Goal: Task Accomplishment & Management: Manage account settings

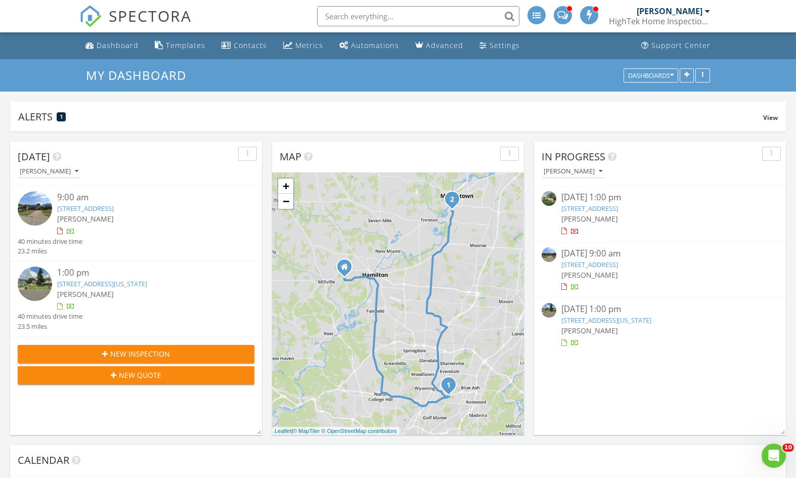
scroll to position [608, 0]
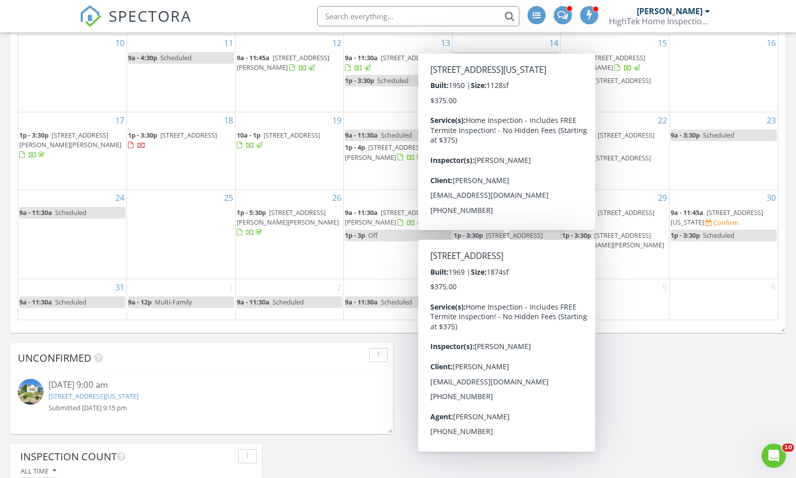
click at [498, 215] on span "1146 Oldwick Dr, Reading 45215" at bounding box center [518, 212] width 57 height 9
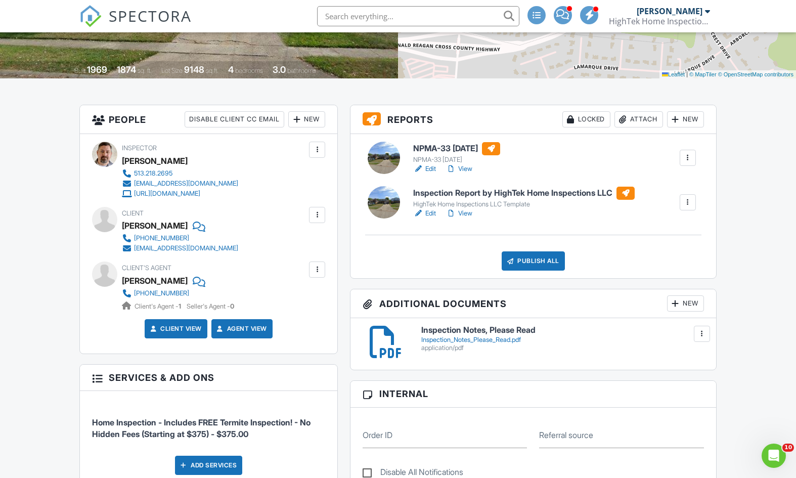
scroll to position [170, 0]
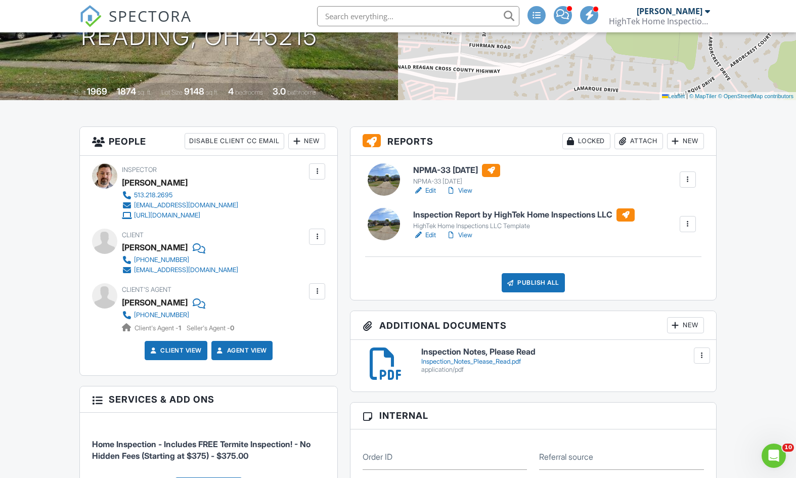
click at [160, 257] on div "[PHONE_NUMBER]" at bounding box center [161, 260] width 55 height 8
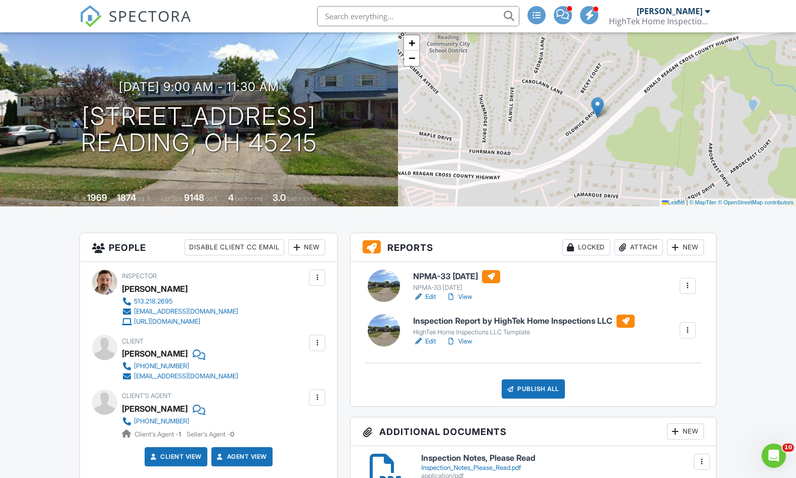
scroll to position [93, 0]
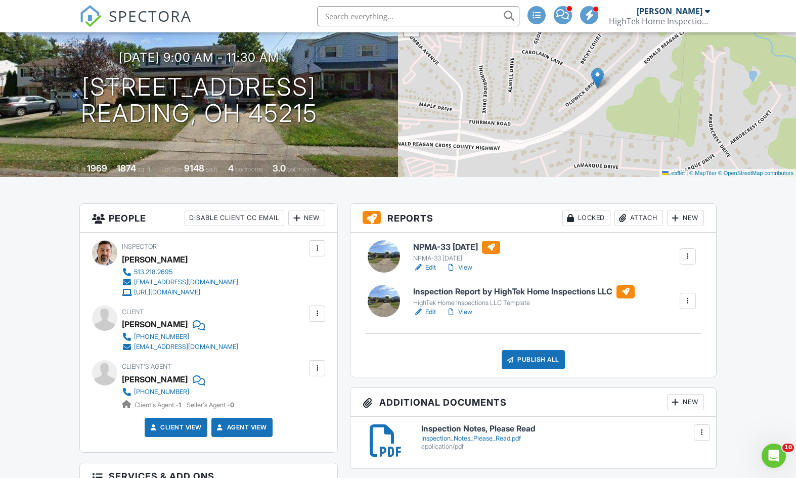
click at [472, 310] on link "View" at bounding box center [459, 312] width 26 height 10
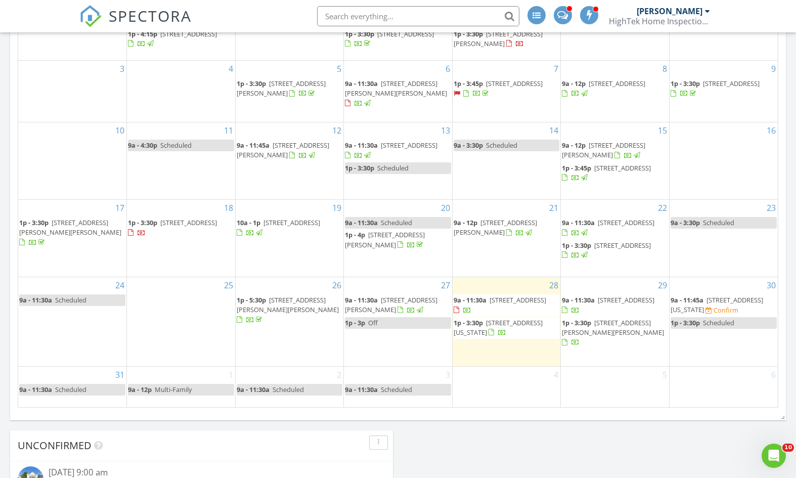
scroll to position [592, 0]
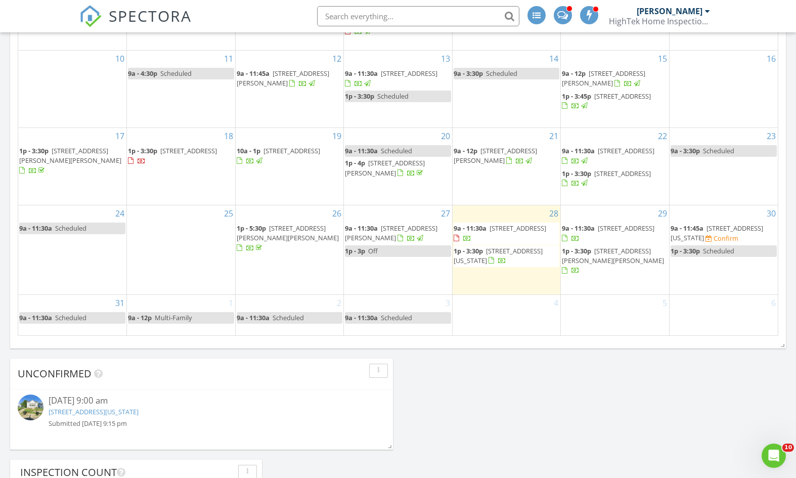
click at [728, 238] on span "1213 Texas Ave, Cincinnati 45205" at bounding box center [717, 233] width 93 height 19
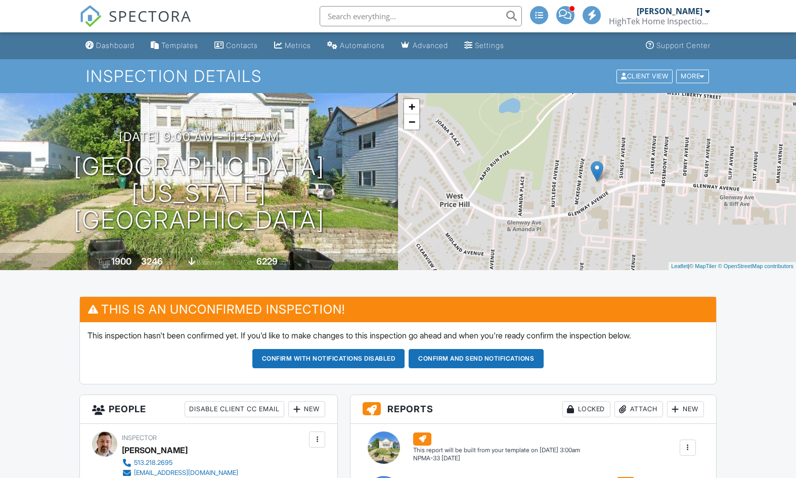
click at [683, 83] on div "Client View More Property Details Reschedule Reorder / Copy Share Cancel Delete…" at bounding box center [662, 76] width 95 height 16
click at [684, 81] on div "More" at bounding box center [692, 76] width 33 height 14
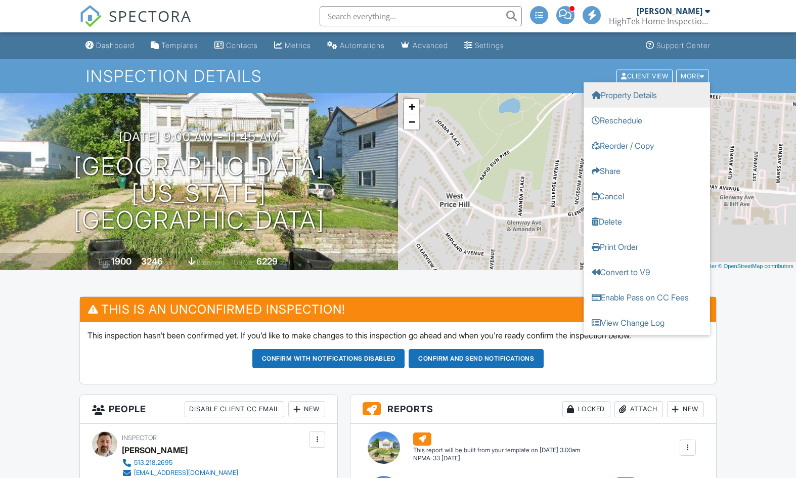
click at [646, 96] on link "Property Details" at bounding box center [647, 94] width 126 height 25
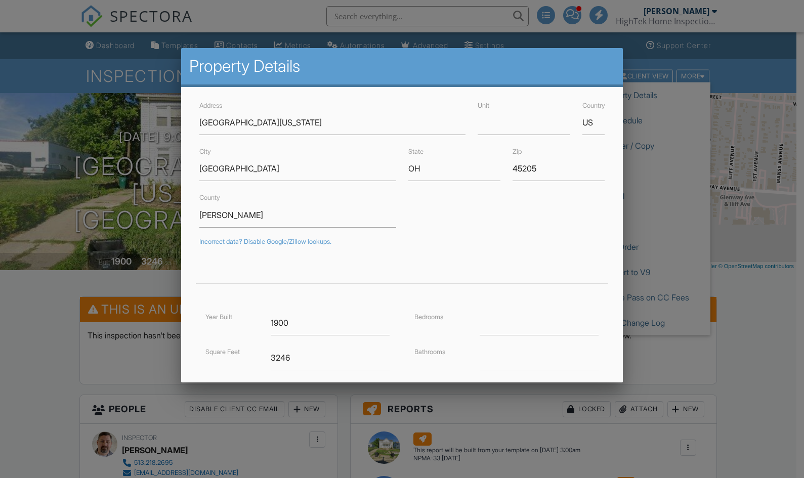
click at [41, 319] on div at bounding box center [402, 247] width 804 height 597
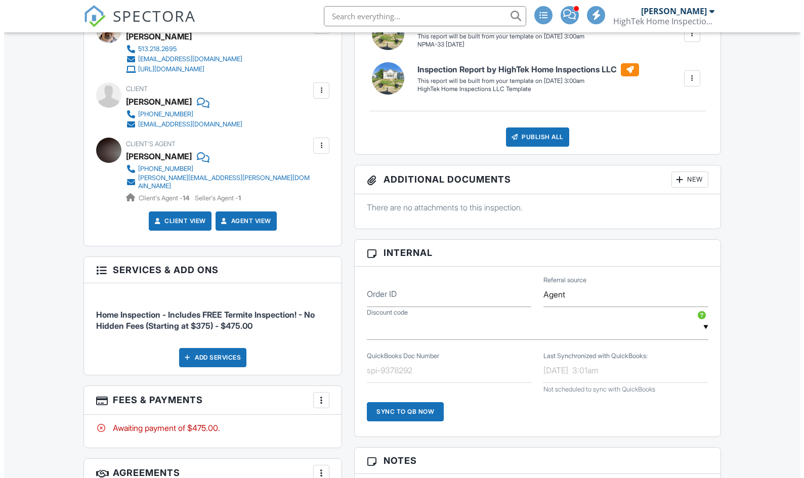
scroll to position [463, 0]
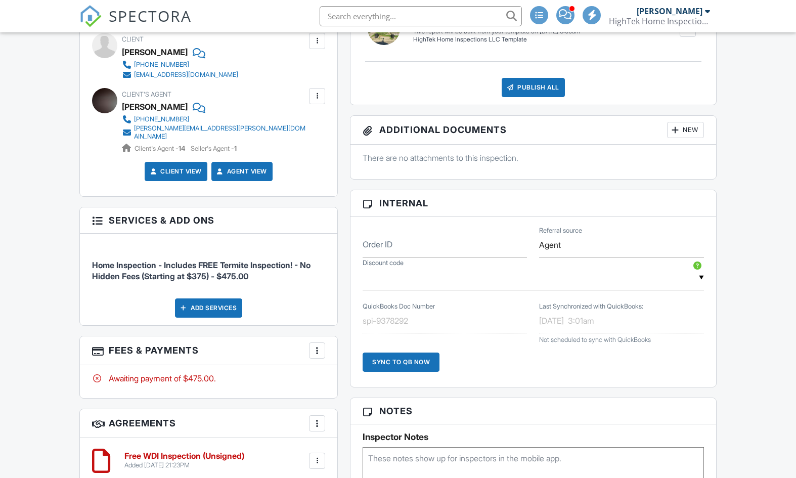
click at [316, 345] on div at bounding box center [317, 350] width 10 height 10
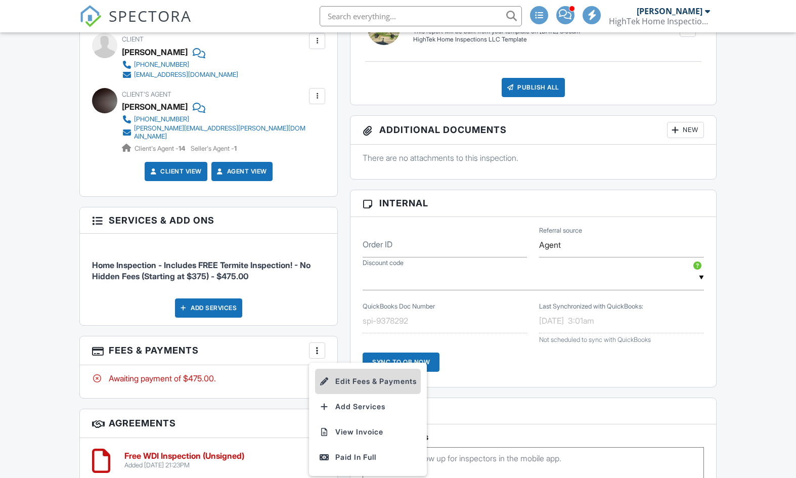
click at [351, 369] on li "Edit Fees & Payments" at bounding box center [368, 381] width 106 height 25
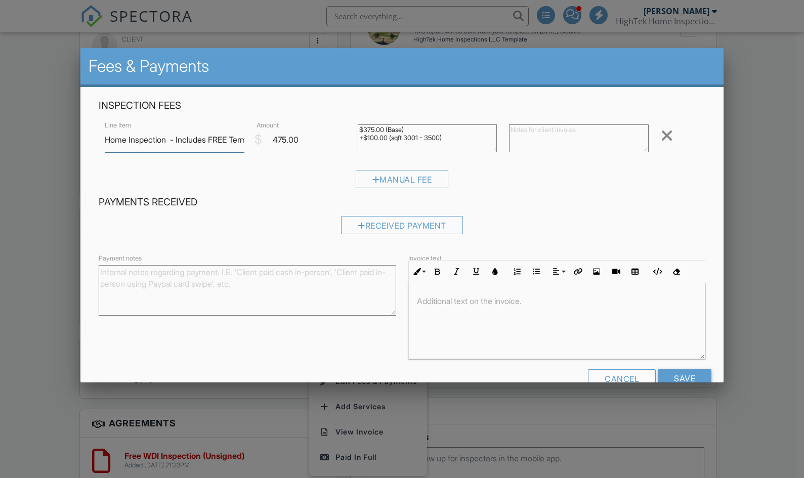
scroll to position [24, 0]
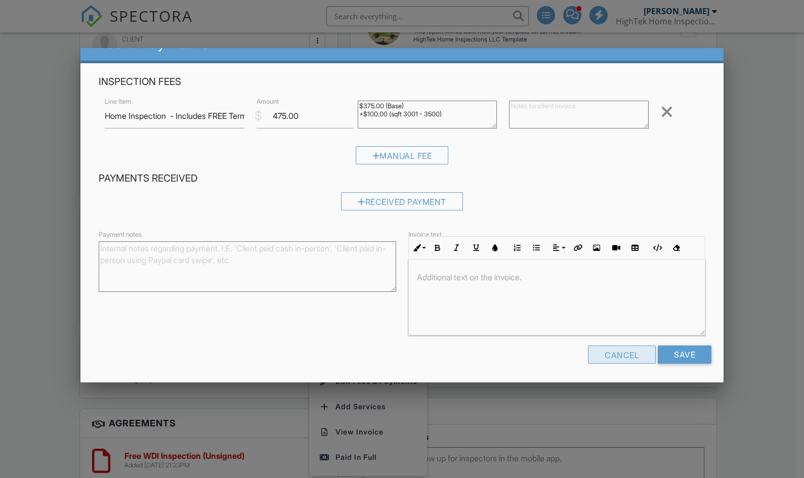
click at [596, 348] on div "Cancel" at bounding box center [622, 354] width 68 height 18
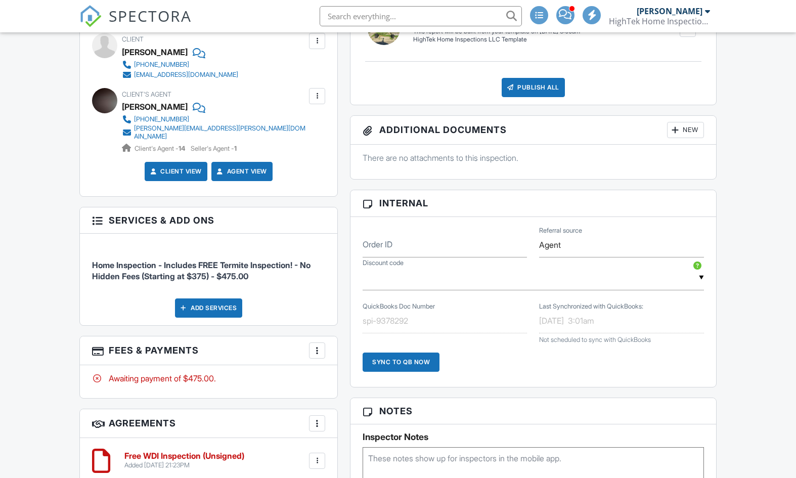
click at [213, 302] on div "Add Services" at bounding box center [208, 307] width 67 height 19
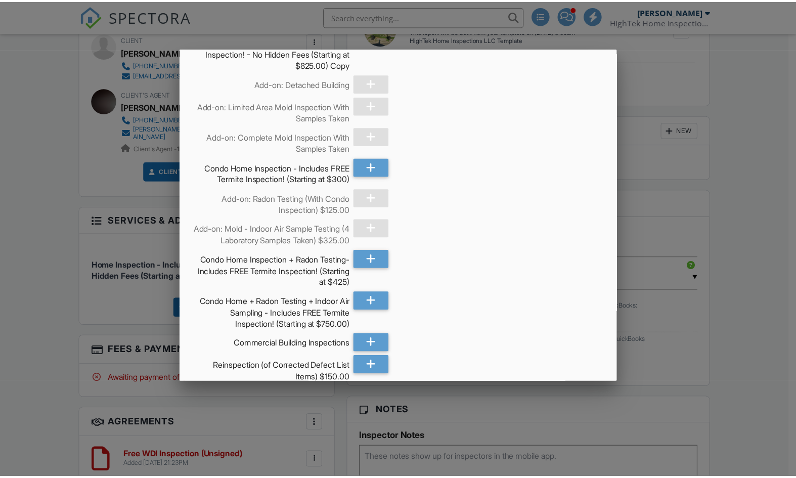
scroll to position [1048, 0]
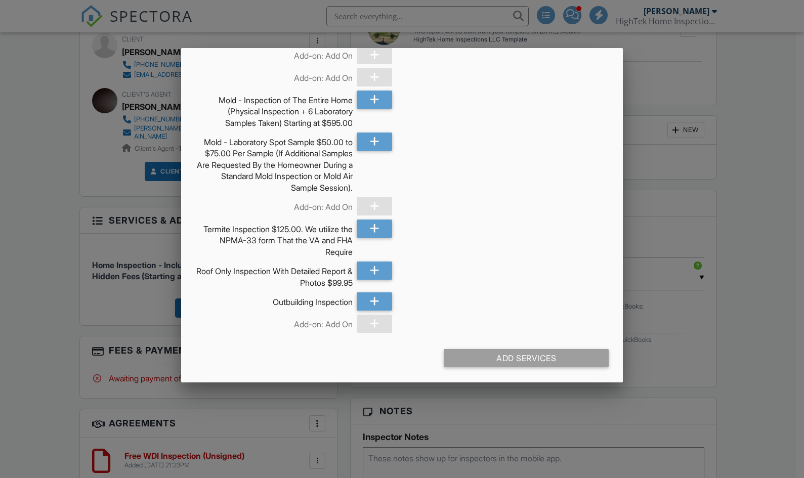
click at [66, 355] on div at bounding box center [402, 247] width 804 height 597
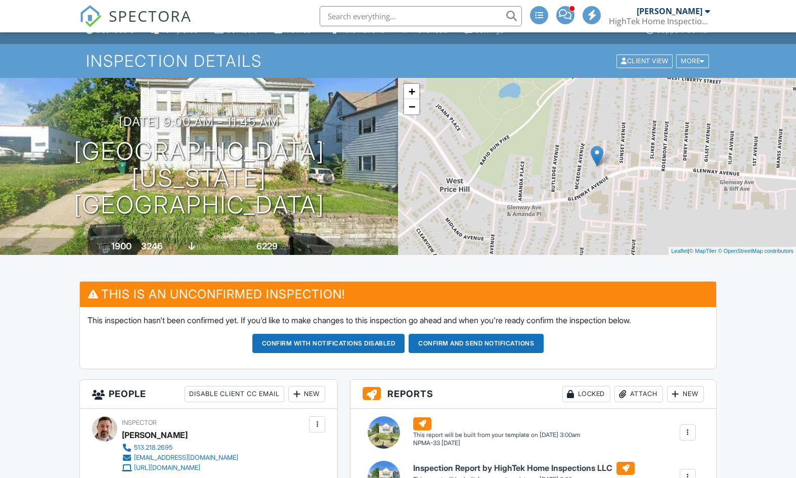
scroll to position [0, 0]
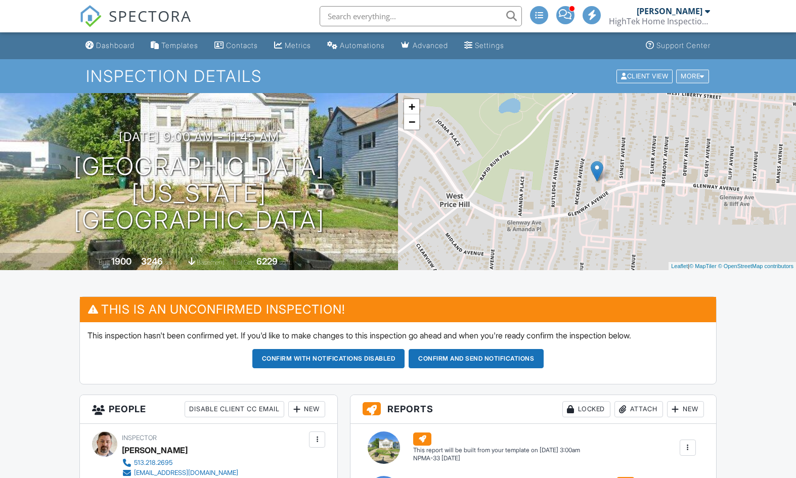
click at [696, 80] on div "More" at bounding box center [692, 76] width 33 height 14
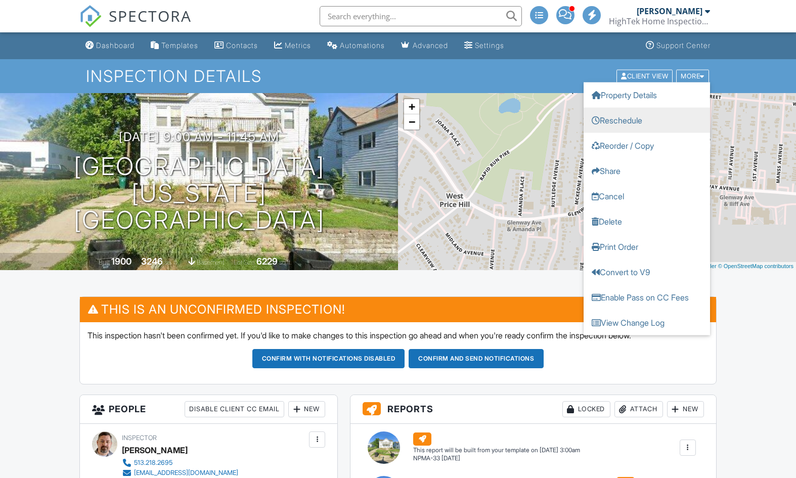
click at [626, 118] on link "Reschedule" at bounding box center [647, 119] width 126 height 25
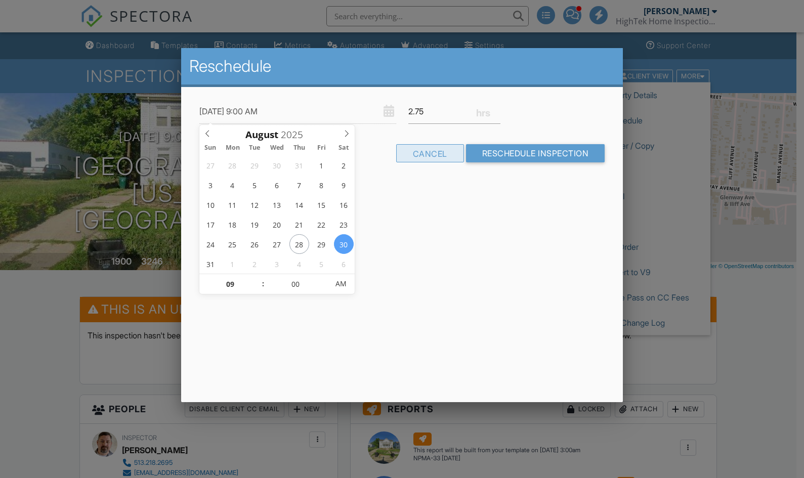
click at [426, 156] on div "Cancel" at bounding box center [430, 153] width 68 height 18
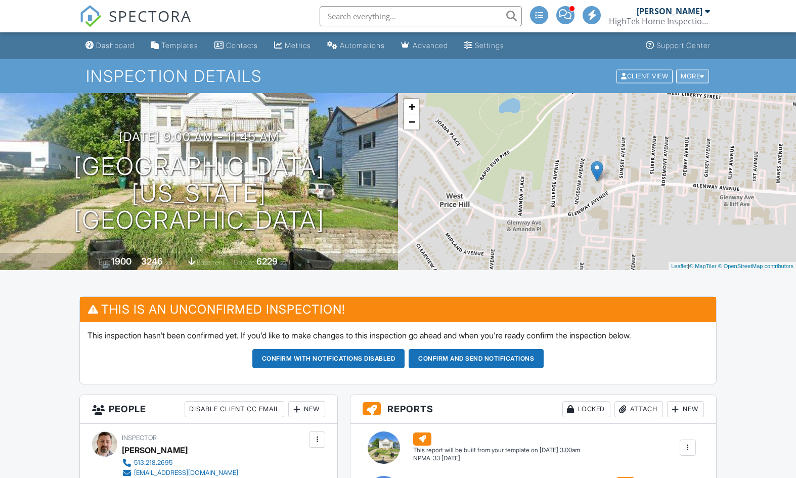
click at [689, 77] on div "More" at bounding box center [692, 76] width 33 height 14
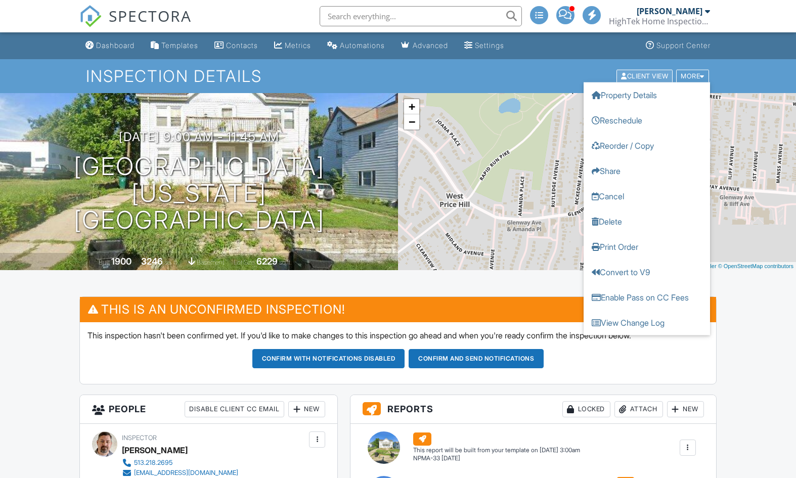
click at [644, 79] on div "Client View" at bounding box center [644, 76] width 56 height 14
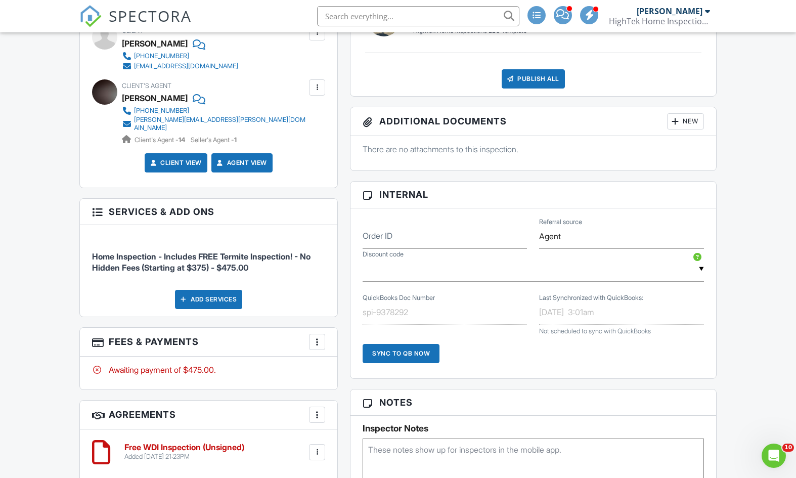
scroll to position [280, 0]
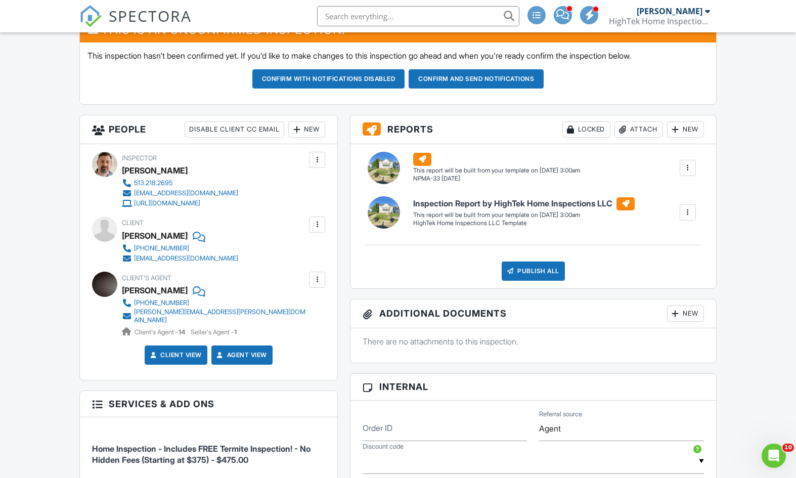
click at [157, 301] on div "513-999-3775" at bounding box center [161, 303] width 55 height 8
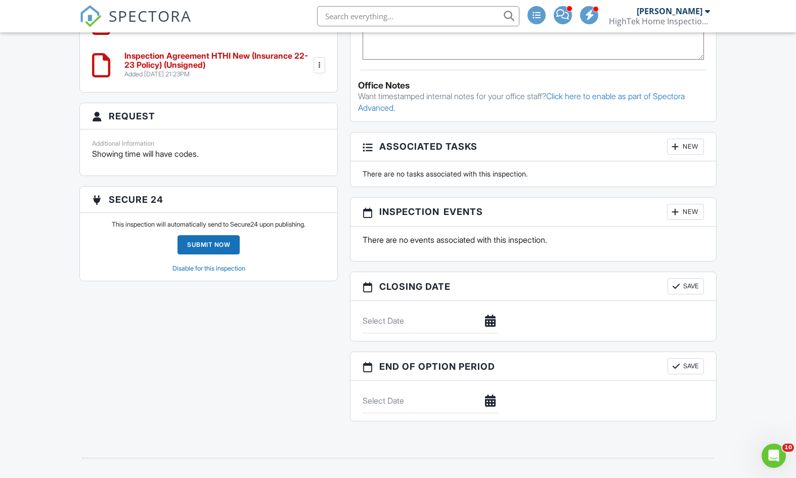
scroll to position [502, 0]
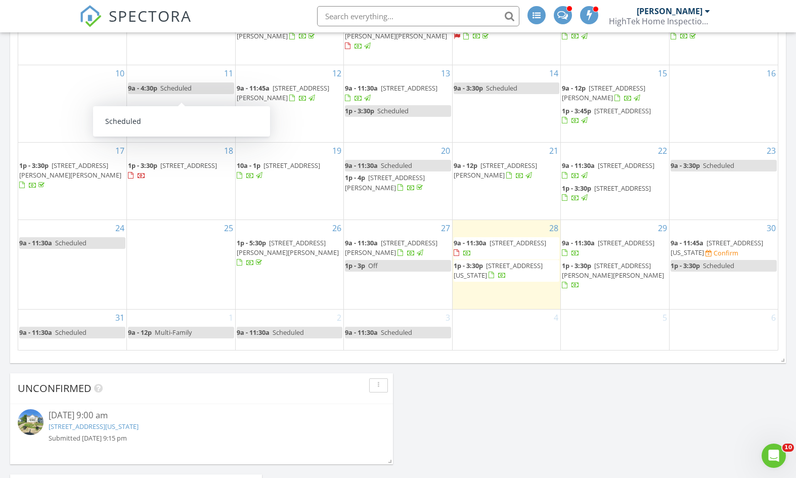
scroll to position [460, 0]
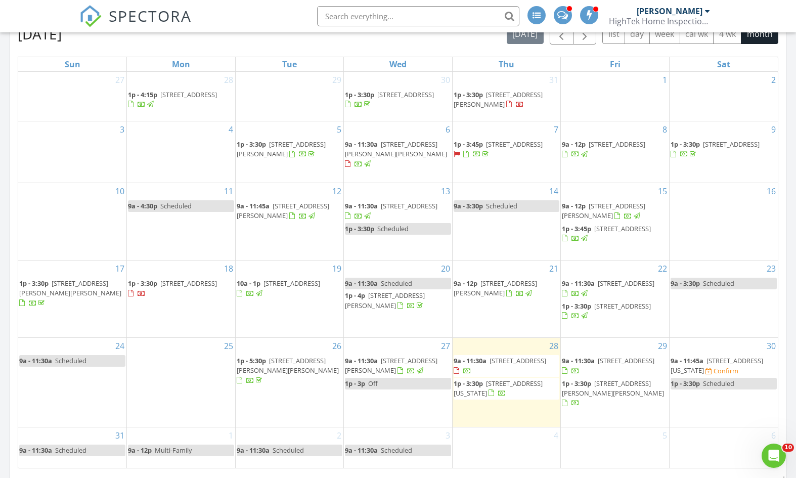
click at [724, 365] on span "[STREET_ADDRESS][US_STATE]" at bounding box center [717, 365] width 93 height 19
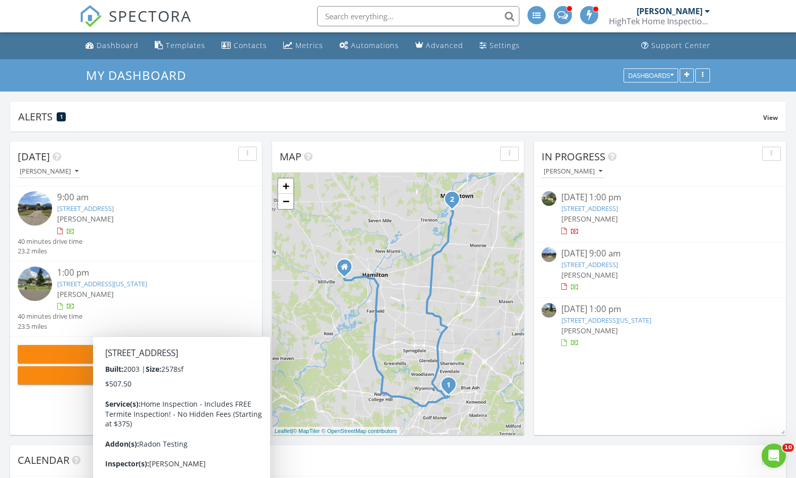
scroll to position [195, 0]
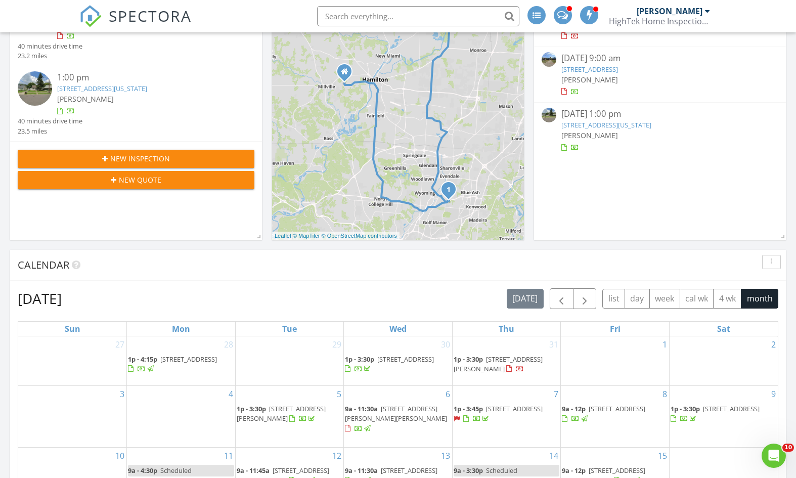
click at [30, 238] on div "Today Chris Meinhardt 9:00 am 1146 Oldwick Dr, Reading, OH 45215 Chris Meinhard…" at bounding box center [136, 92] width 252 height 293
click at [115, 150] on button "New Inspection" at bounding box center [136, 159] width 237 height 18
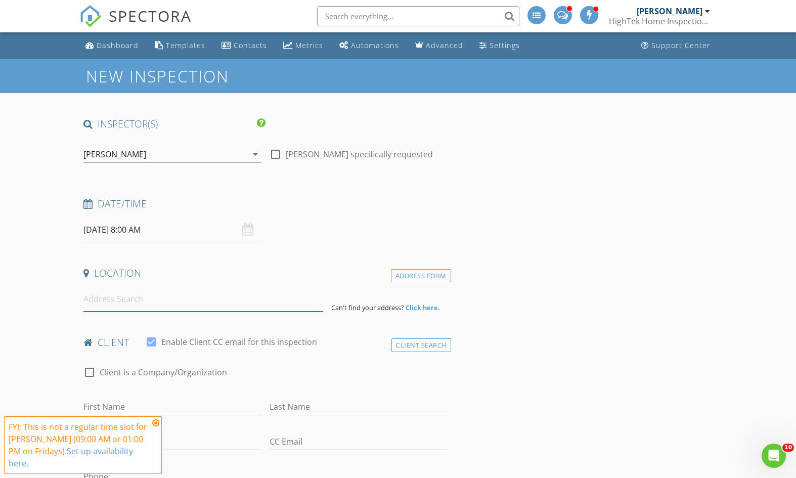
click at [141, 302] on input at bounding box center [203, 299] width 240 height 25
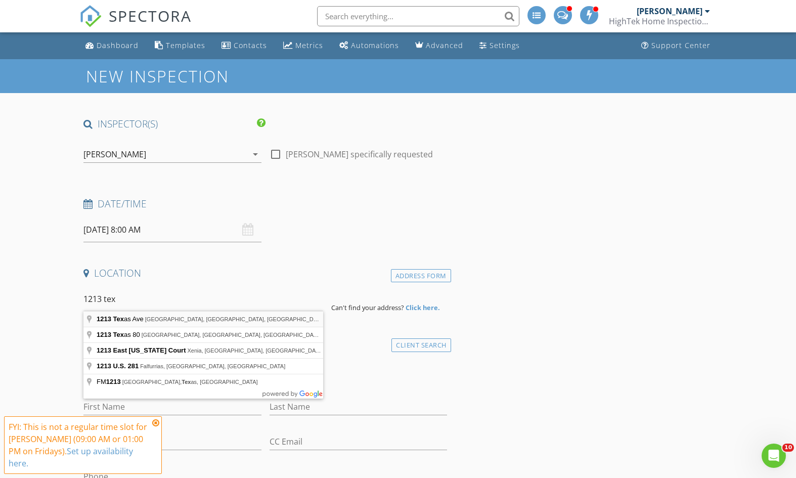
type input "[STREET_ADDRESS][US_STATE]"
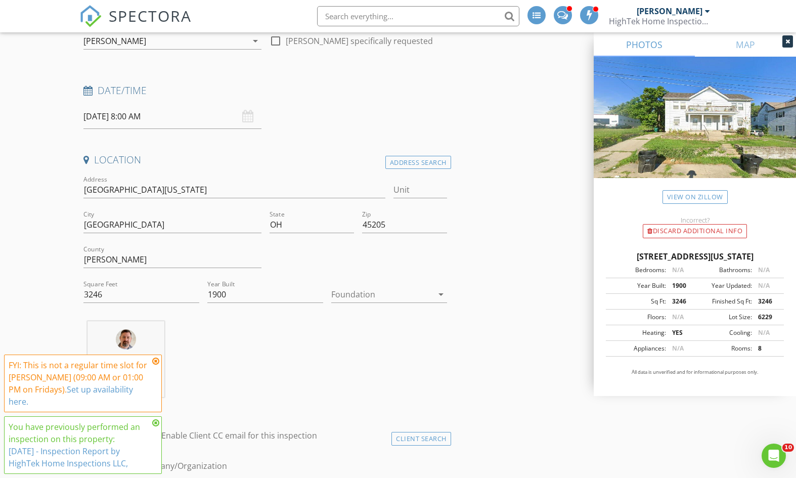
scroll to position [115, 0]
click at [158, 361] on icon at bounding box center [155, 361] width 7 height 8
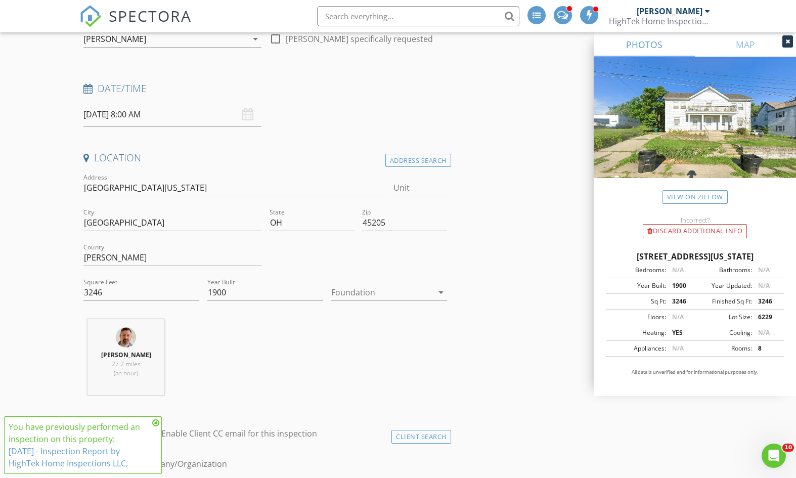
click at [155, 421] on icon at bounding box center [155, 423] width 7 height 8
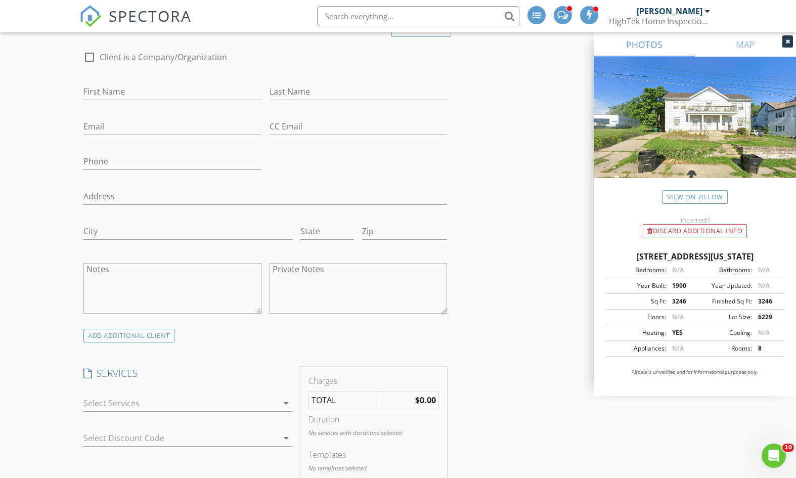
scroll to position [596, 0]
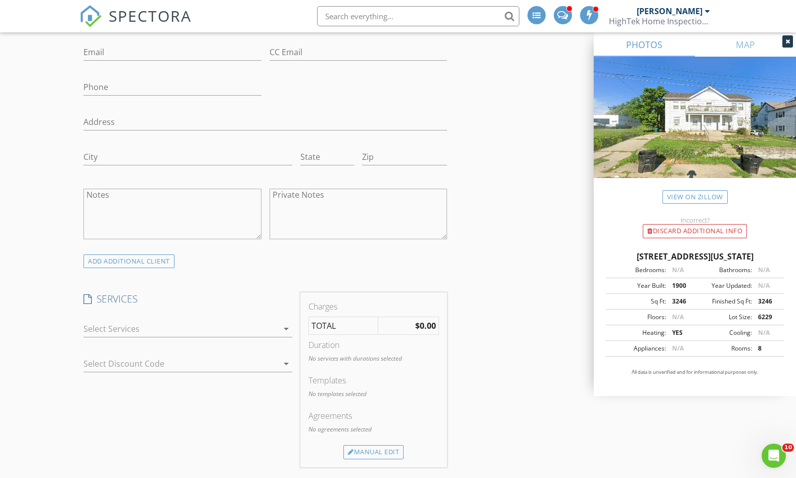
click at [139, 321] on div at bounding box center [180, 329] width 194 height 16
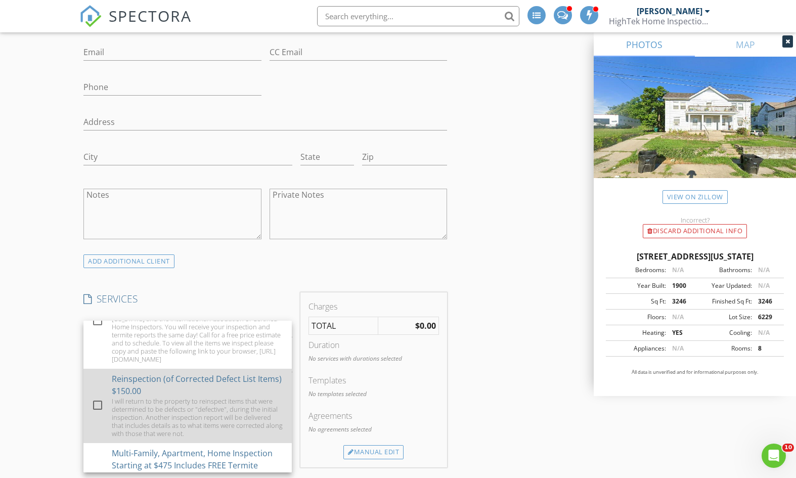
scroll to position [766, 0]
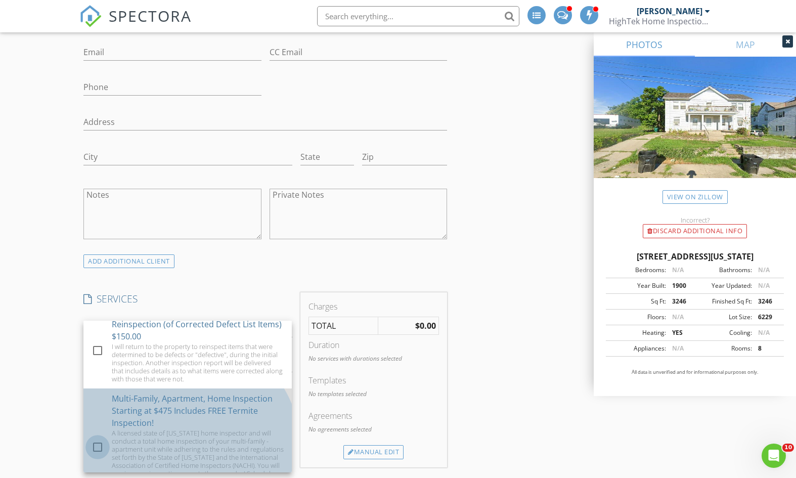
click at [101, 438] on div at bounding box center [97, 446] width 17 height 17
checkbox input "false"
